Goal: Information Seeking & Learning: Learn about a topic

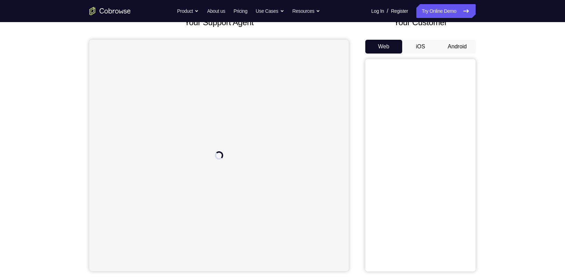
scroll to position [50, 0]
click at [449, 43] on button "Android" at bounding box center [457, 47] width 37 height 14
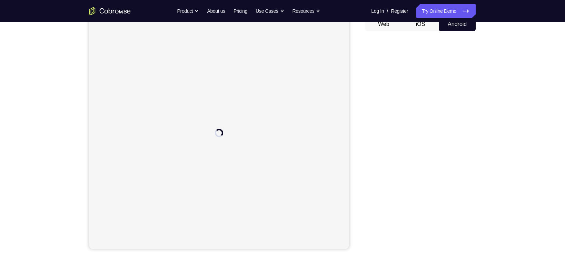
scroll to position [73, 0]
click at [467, 96] on div "Your Support Agent Your Customer Web iOS Android Next Steps We’d be happy to gi…" at bounding box center [282, 176] width 565 height 455
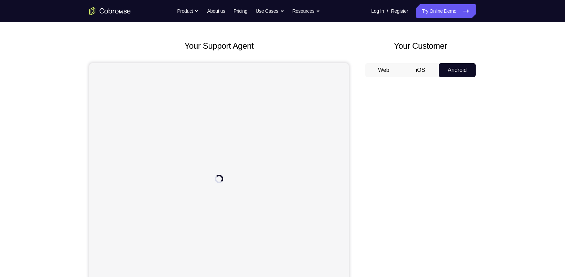
scroll to position [26, 0]
click at [467, 62] on div "Your Support Agent Your Customer Web iOS Android Next Steps We’d be happy to gi…" at bounding box center [282, 223] width 565 height 455
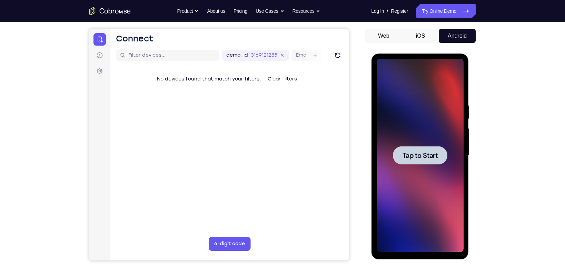
scroll to position [0, 0]
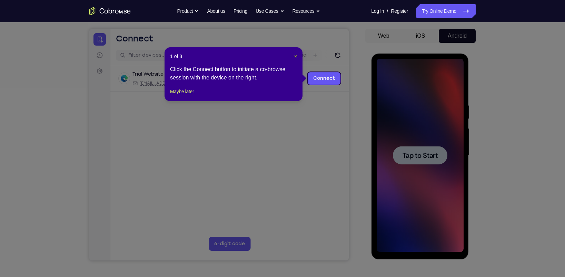
click at [294, 54] on span "×" at bounding box center [295, 56] width 3 height 6
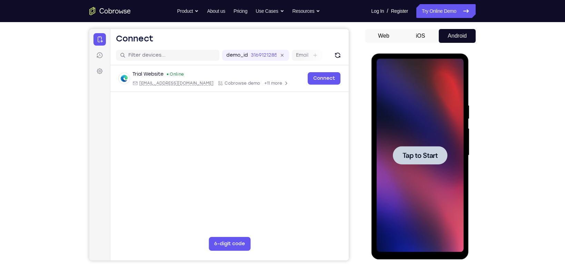
click at [429, 132] on div at bounding box center [419, 155] width 87 height 193
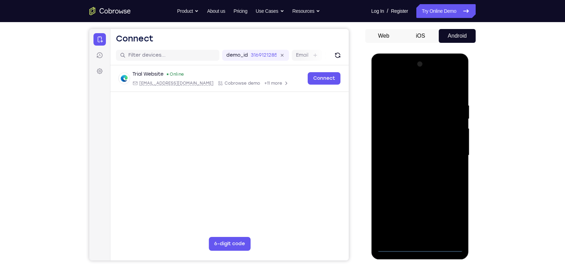
click at [421, 227] on div at bounding box center [419, 155] width 87 height 193
click at [448, 215] on div at bounding box center [419, 155] width 87 height 193
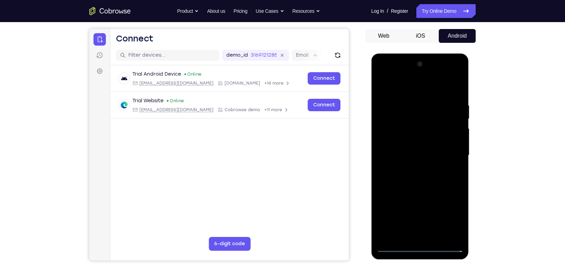
click at [428, 92] on div at bounding box center [419, 155] width 87 height 193
click at [393, 135] on div at bounding box center [419, 155] width 87 height 193
click at [423, 156] on div at bounding box center [419, 155] width 87 height 193
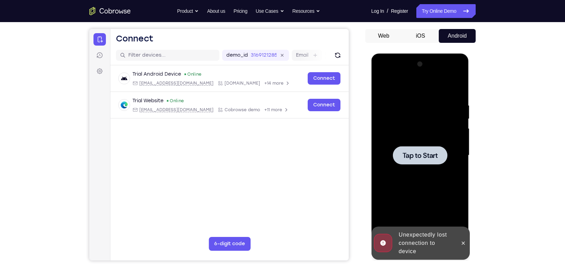
click at [423, 148] on div at bounding box center [419, 155] width 54 height 18
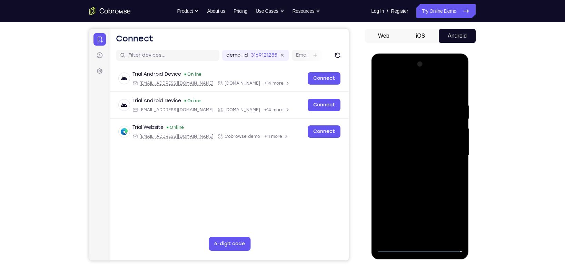
click at [423, 227] on div at bounding box center [419, 155] width 87 height 193
click at [449, 222] on div at bounding box center [419, 155] width 87 height 193
click at [416, 90] on div at bounding box center [419, 155] width 87 height 193
click at [388, 136] on div at bounding box center [419, 155] width 87 height 193
click at [405, 157] on div at bounding box center [419, 155] width 87 height 193
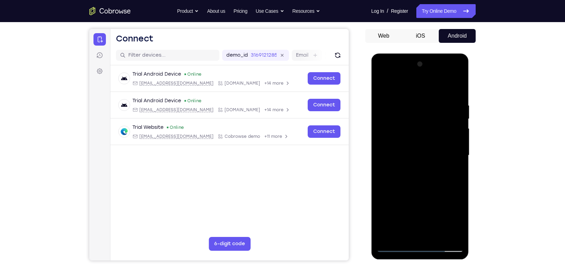
click at [405, 161] on div at bounding box center [419, 155] width 87 height 193
click at [422, 198] on div at bounding box center [419, 155] width 87 height 193
click at [416, 143] on div at bounding box center [419, 155] width 87 height 193
drag, startPoint x: 428, startPoint y: 219, endPoint x: 429, endPoint y: 188, distance: 31.7
click at [429, 188] on div at bounding box center [419, 155] width 87 height 193
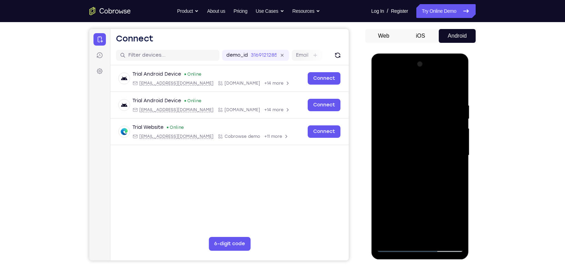
click at [420, 227] on div at bounding box center [419, 155] width 87 height 193
click at [434, 140] on div at bounding box center [419, 155] width 87 height 193
click at [422, 168] on div at bounding box center [419, 155] width 87 height 193
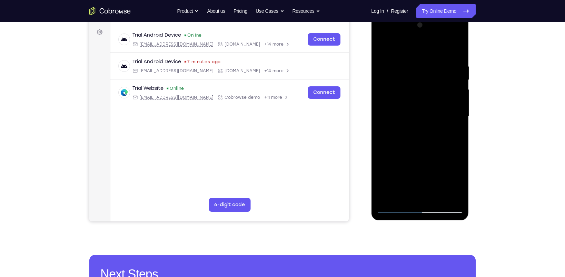
scroll to position [99, 0]
click at [397, 58] on div at bounding box center [419, 116] width 87 height 193
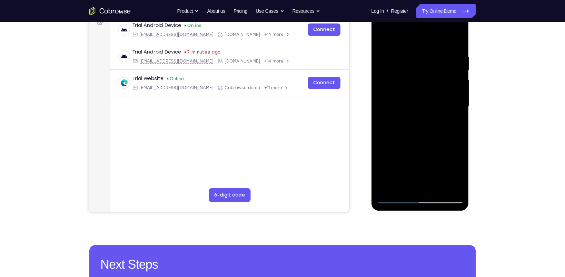
scroll to position [112, 0]
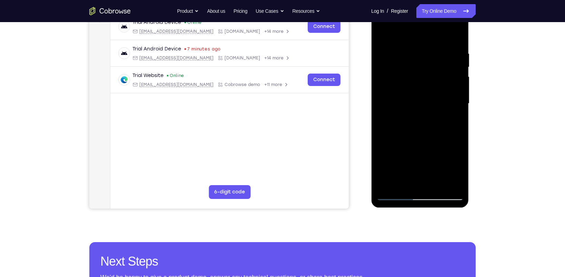
click at [453, 36] on div at bounding box center [419, 103] width 87 height 193
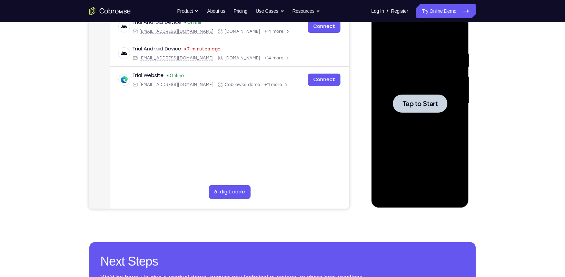
click at [408, 112] on div at bounding box center [419, 103] width 87 height 193
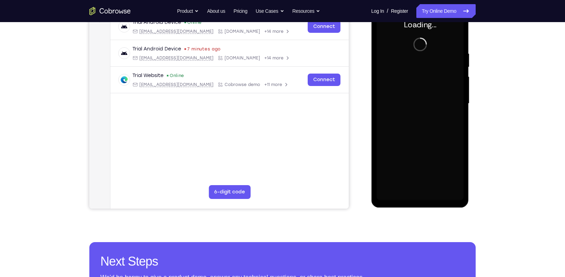
scroll to position [83, 0]
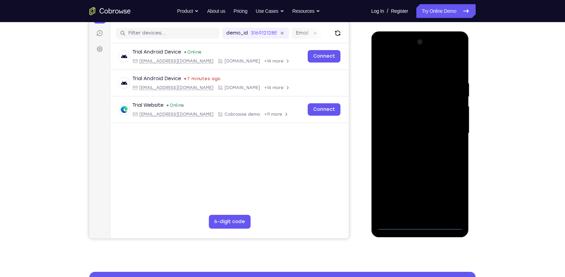
click at [424, 224] on div at bounding box center [419, 133] width 87 height 193
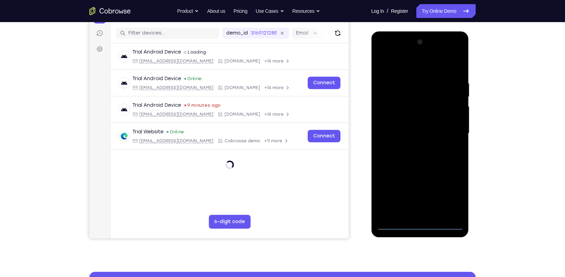
click at [450, 193] on div at bounding box center [419, 133] width 87 height 193
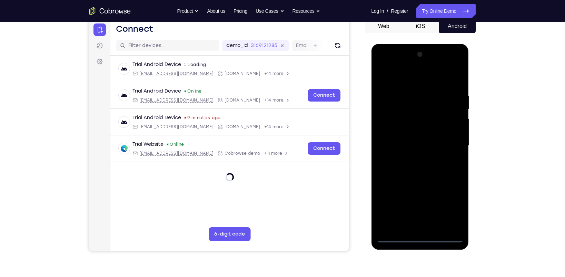
scroll to position [70, 0]
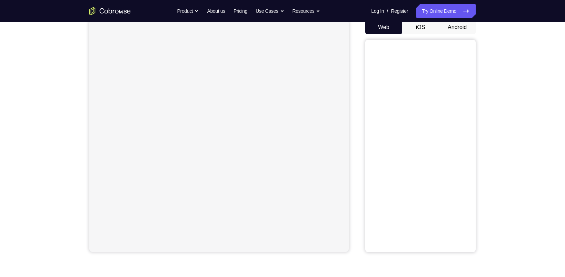
scroll to position [69, 0]
click at [455, 29] on button "Android" at bounding box center [457, 27] width 37 height 14
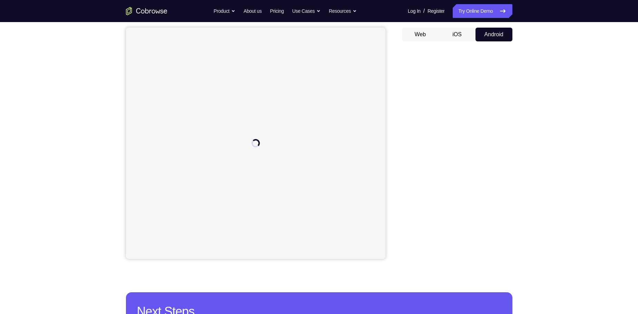
scroll to position [27, 0]
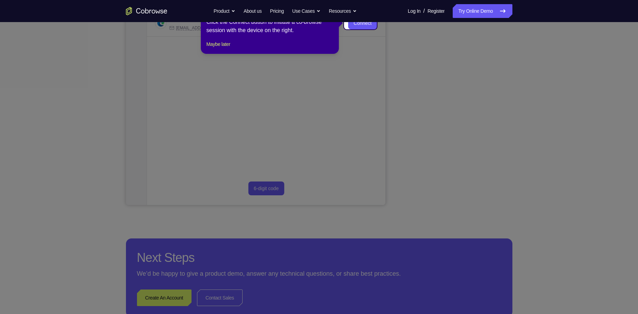
click at [499, 90] on icon at bounding box center [323, 157] width 646 height 314
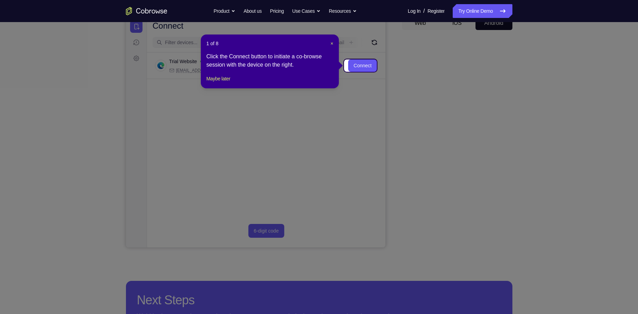
scroll to position [73, 0]
drag, startPoint x: 331, startPoint y: 43, endPoint x: 233, endPoint y: 33, distance: 98.4
click at [331, 43] on span "×" at bounding box center [331, 44] width 3 height 6
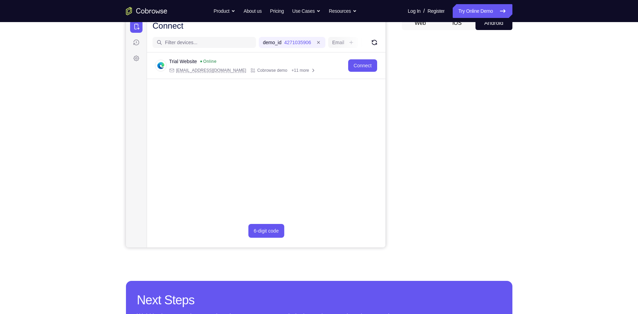
scroll to position [70, 0]
